Goal: Task Accomplishment & Management: Use online tool/utility

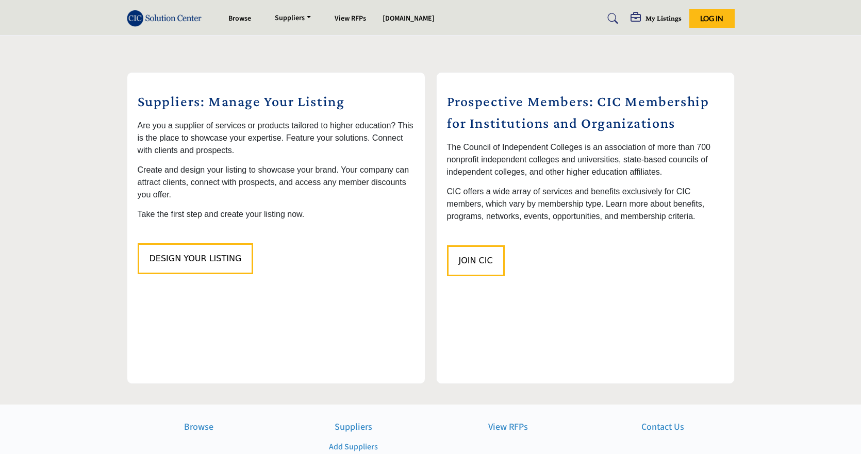
scroll to position [1031, 0]
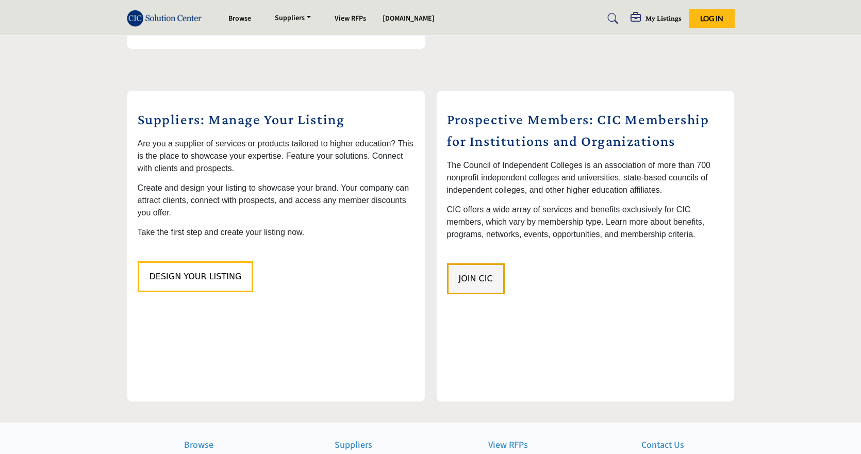
click at [479, 274] on span "Join CIC" at bounding box center [476, 279] width 34 height 10
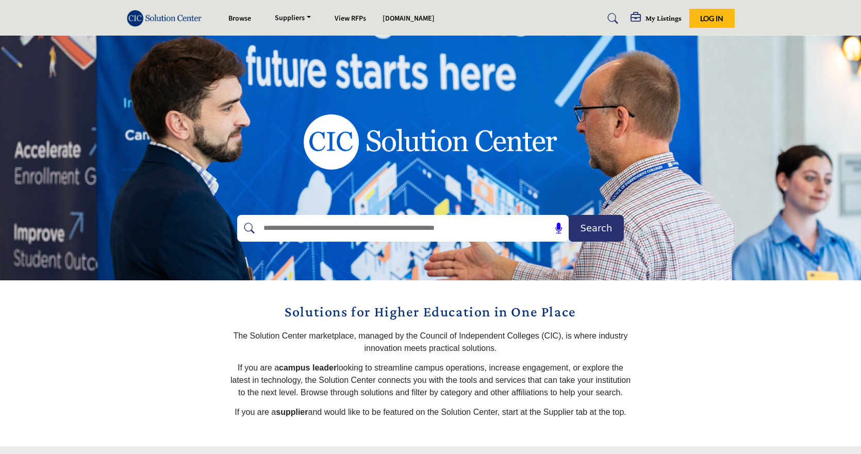
click at [0, 0] on link "Add Suppliers" at bounding box center [0, 0] width 0 height 0
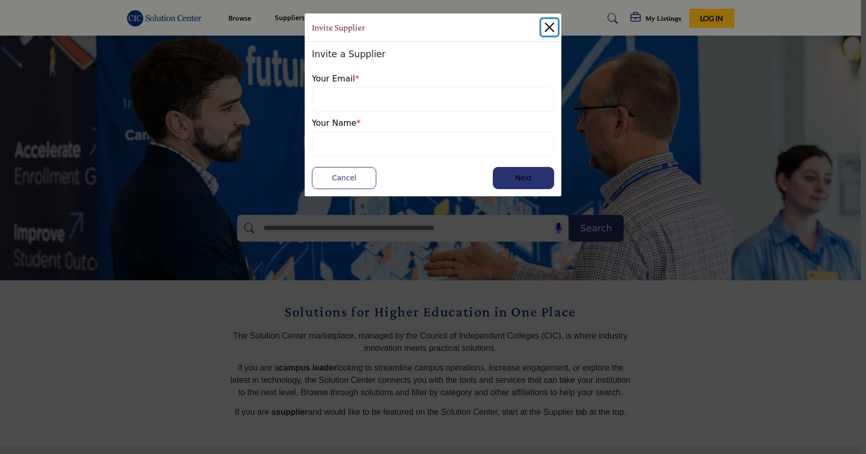
click at [549, 27] on button "Close" at bounding box center [549, 27] width 17 height 17
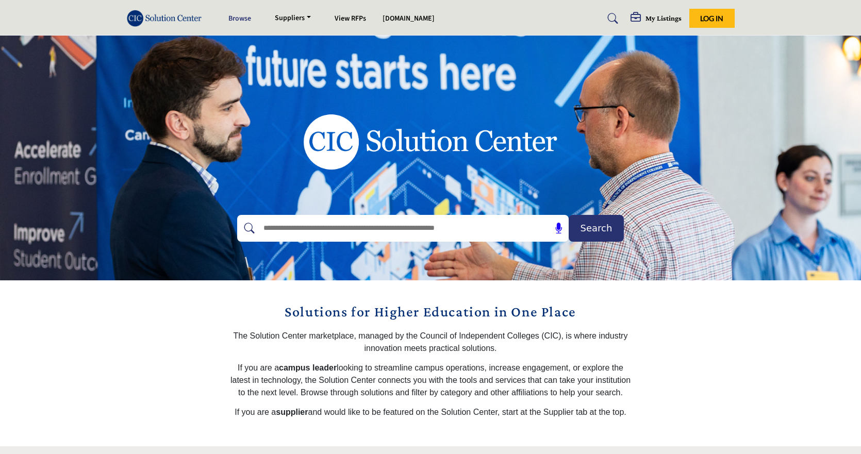
click at [237, 19] on link "Browse" at bounding box center [239, 18] width 23 height 10
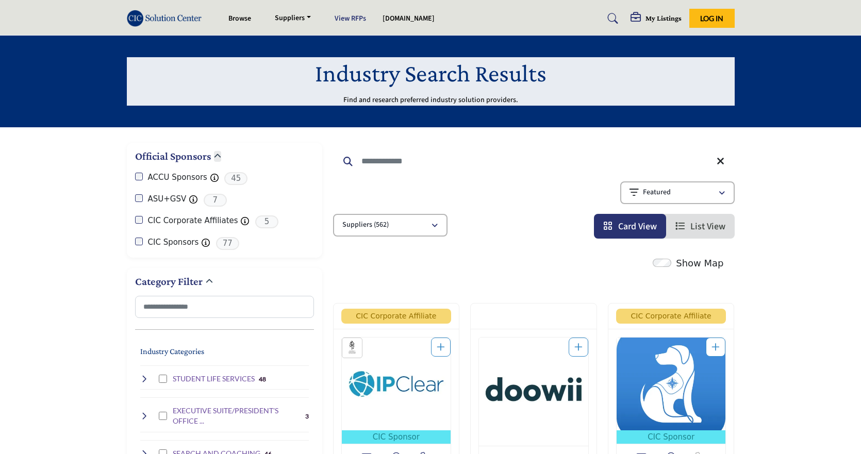
click at [358, 18] on link "View RFPs" at bounding box center [350, 18] width 31 height 10
